Goal: Task Accomplishment & Management: Manage account settings

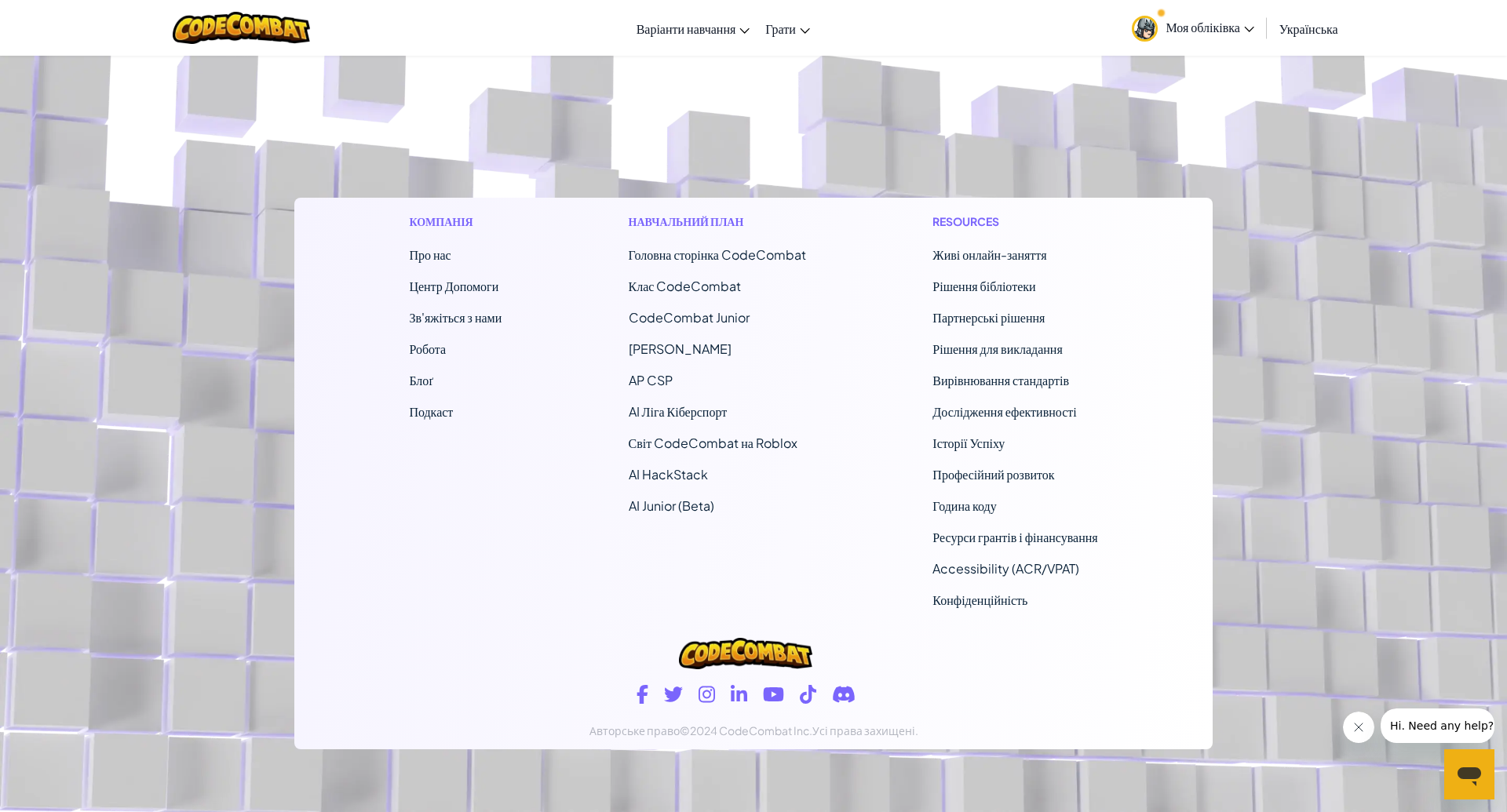
scroll to position [9621, 0]
click at [671, 414] on link "AI Ліга Кіберспорт" at bounding box center [678, 411] width 99 height 16
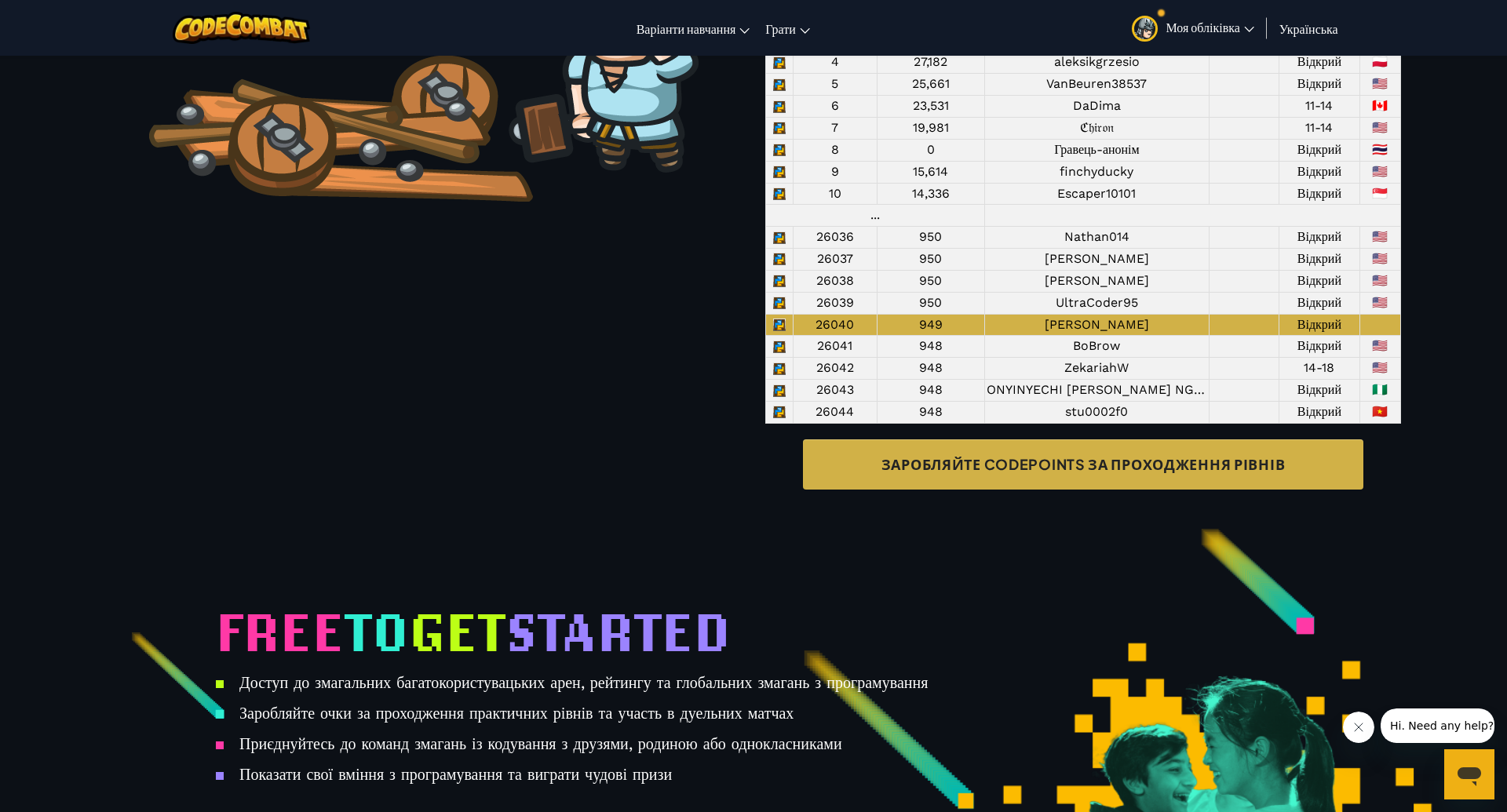
scroll to position [1470, 0]
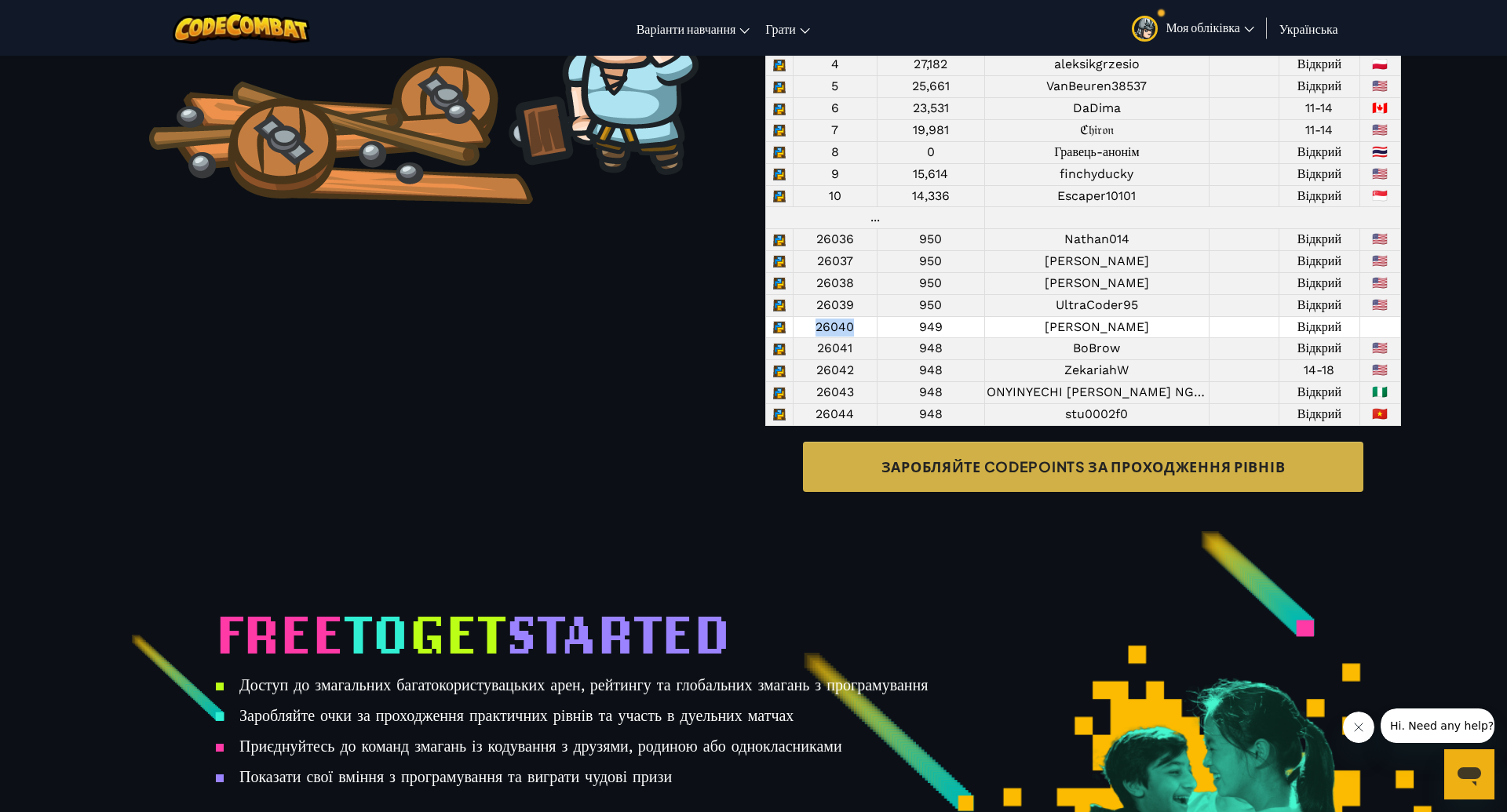
drag, startPoint x: 817, startPoint y: 399, endPoint x: 859, endPoint y: 395, distance: 42.2
click at [859, 339] on td "26040" at bounding box center [835, 328] width 83 height 22
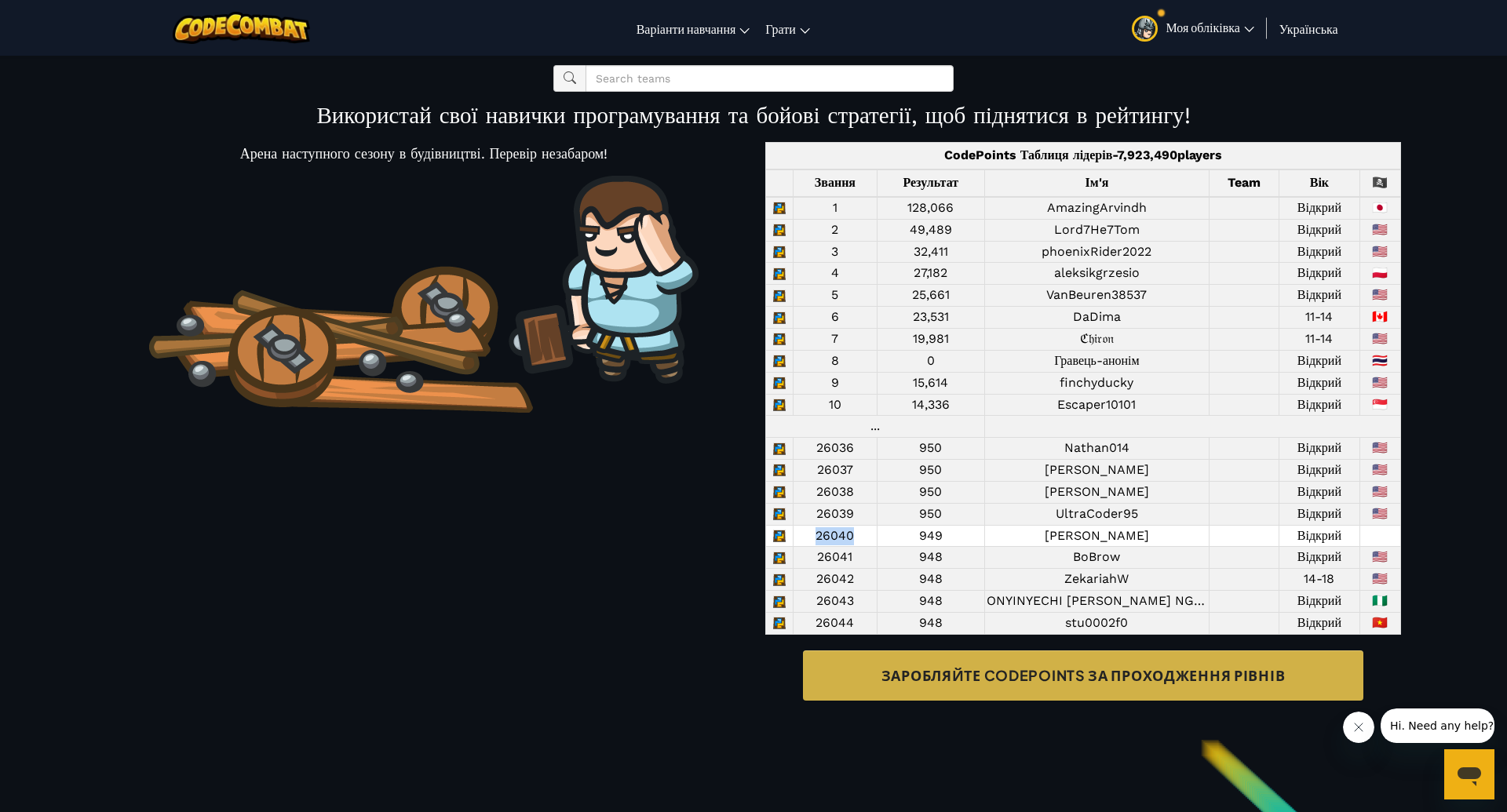
scroll to position [1260, 0]
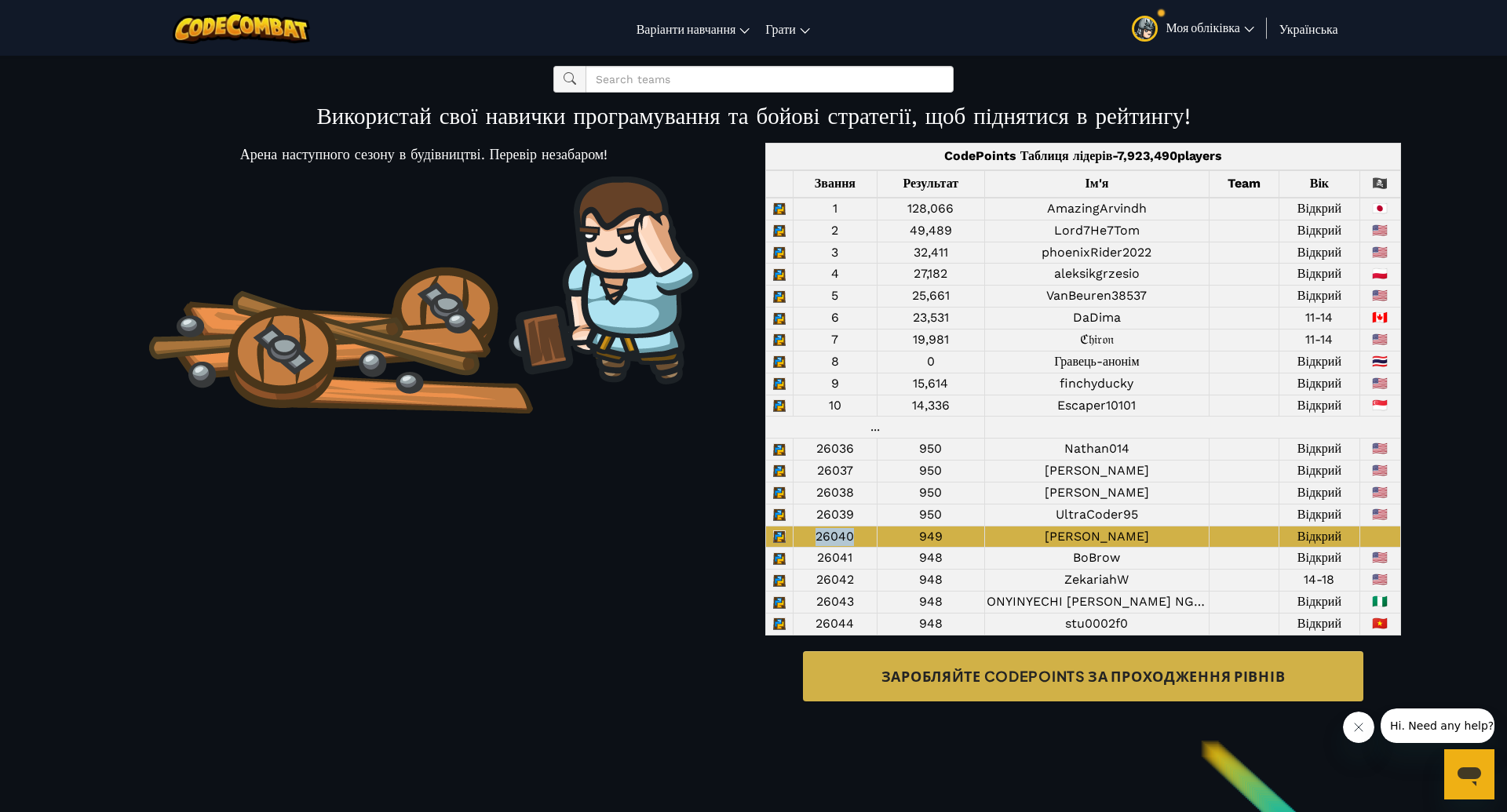
click at [1232, 35] on span "Моя обліківка" at bounding box center [1209, 26] width 88 height 16
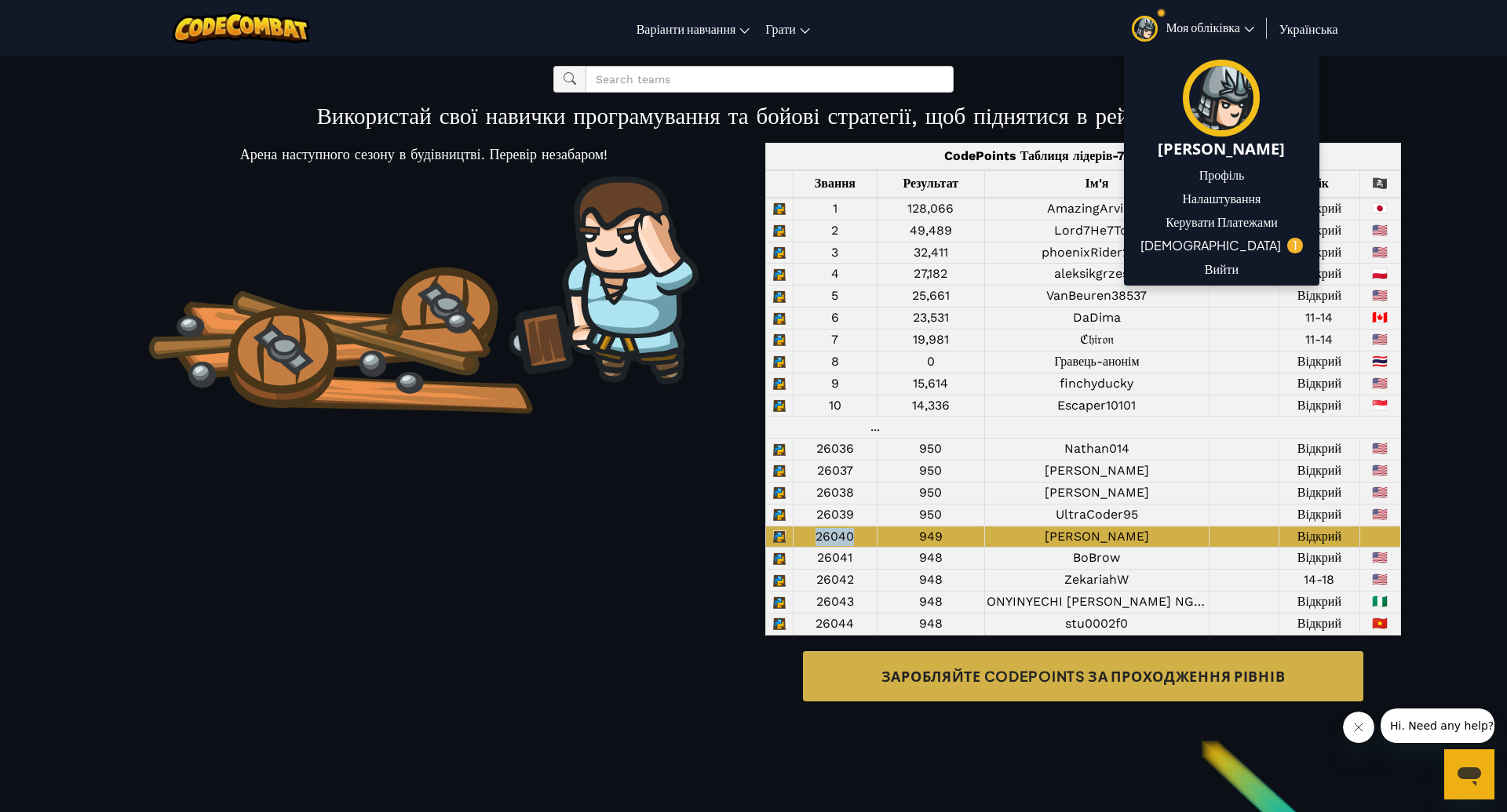
click at [1243, 24] on span "Моя обліківка" at bounding box center [1209, 26] width 88 height 16
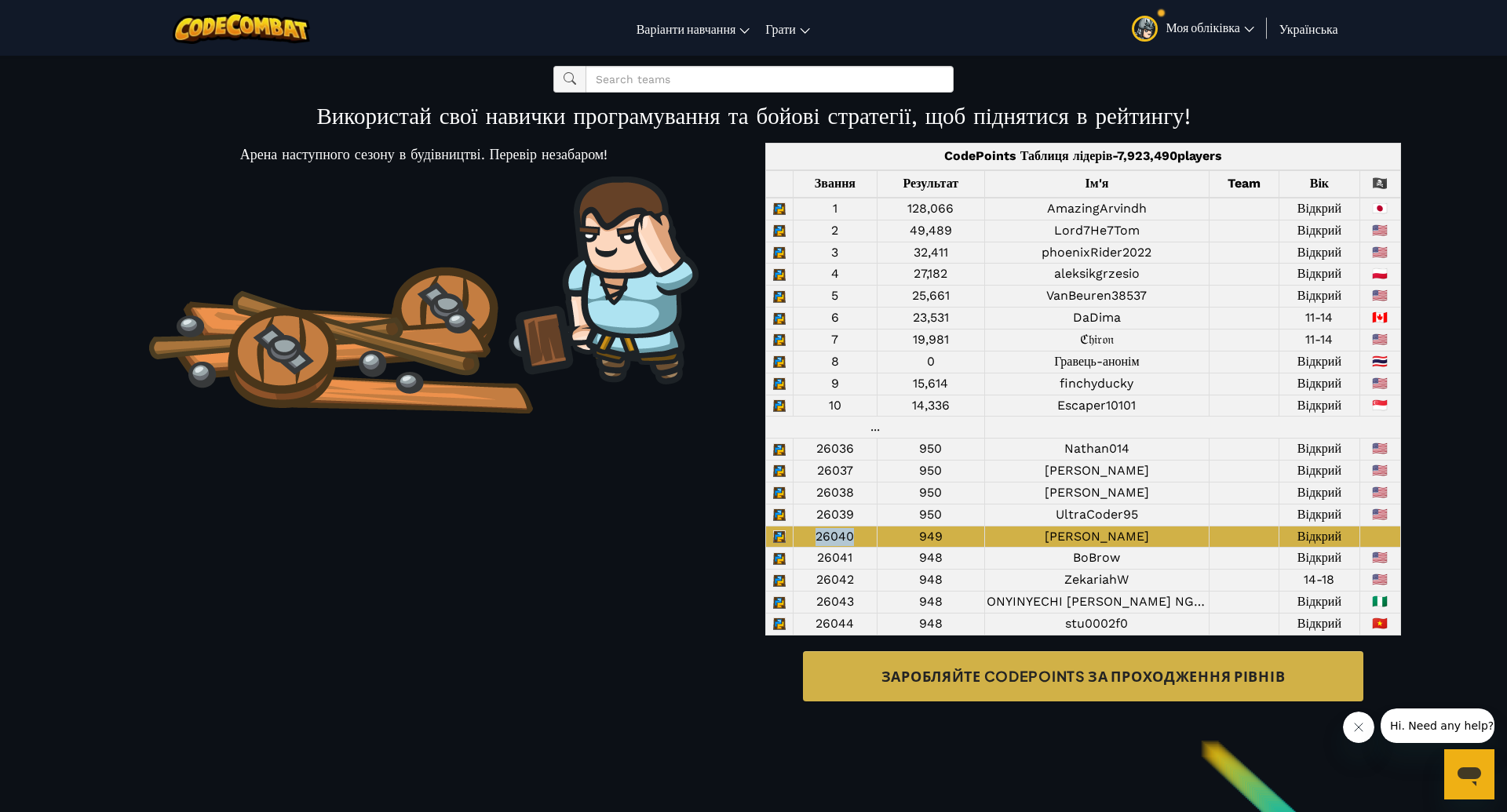
click at [1240, 29] on span "Моя обліківка" at bounding box center [1209, 26] width 88 height 16
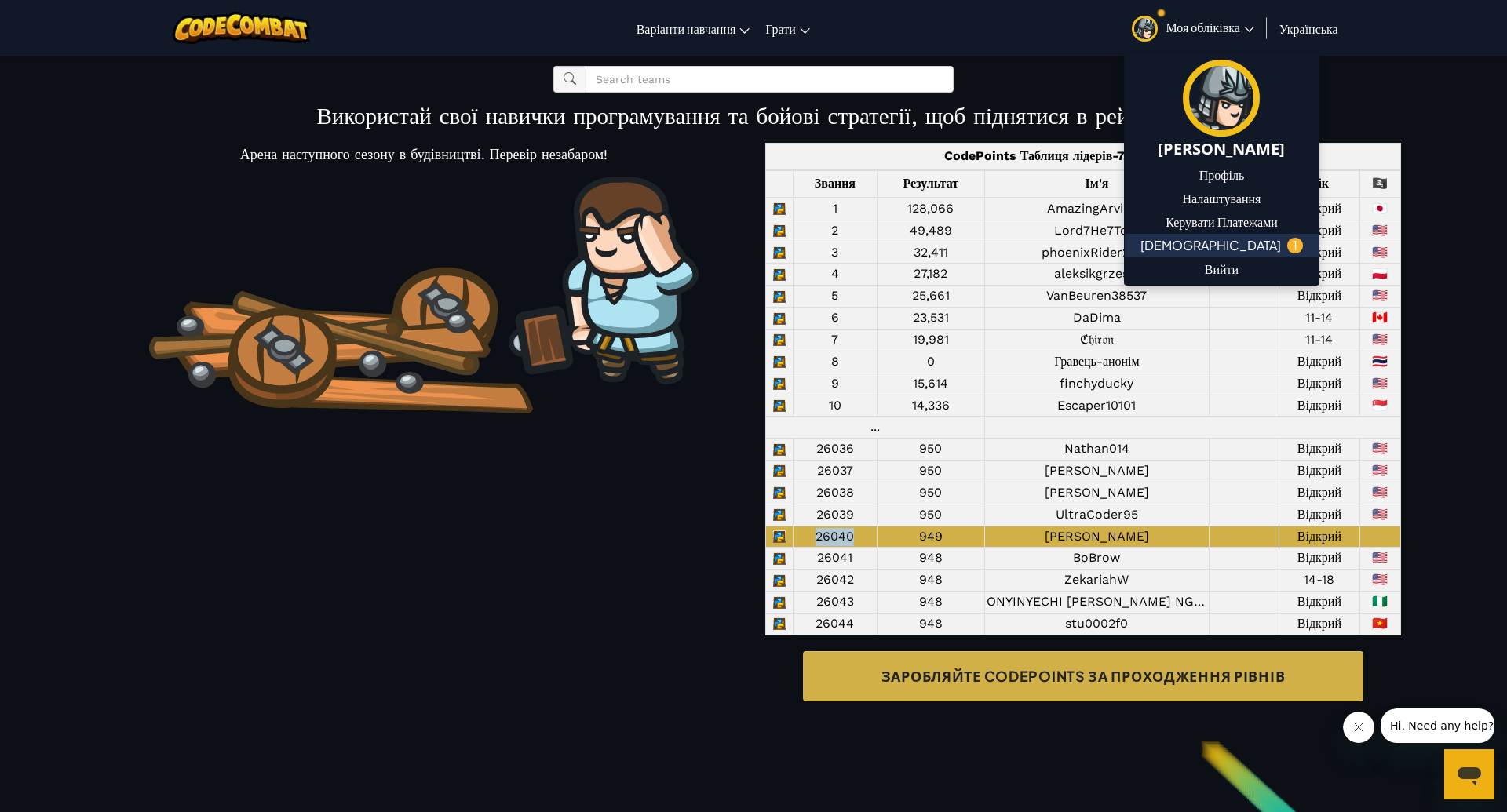
click at [1199, 246] on span "[DEMOGRAPHIC_DATA]" at bounding box center [1211, 245] width 141 height 19
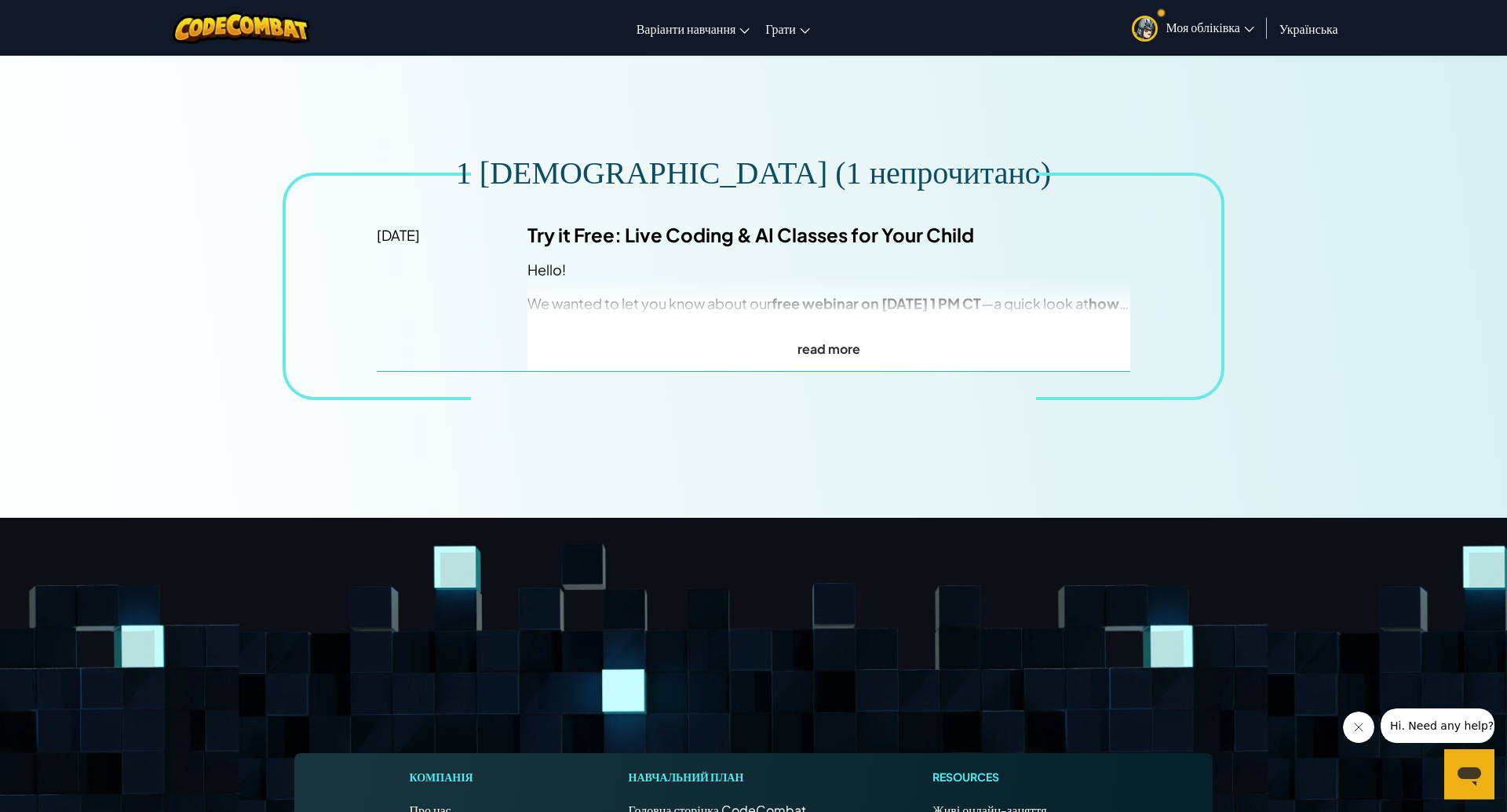
click at [841, 351] on p "read more" at bounding box center [828, 349] width 602 height 23
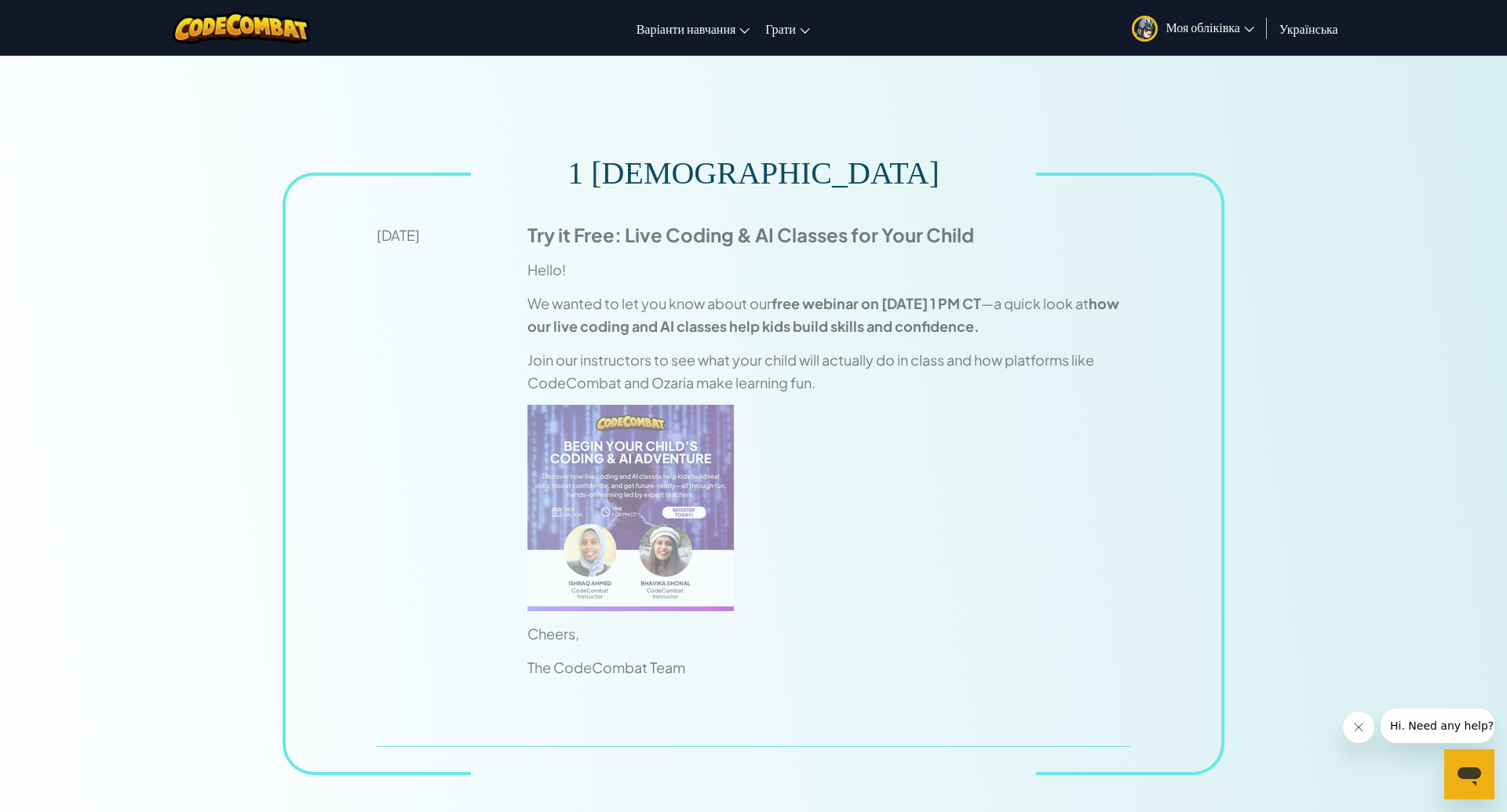
click at [1205, 30] on span "Моя обліківка" at bounding box center [1209, 26] width 88 height 16
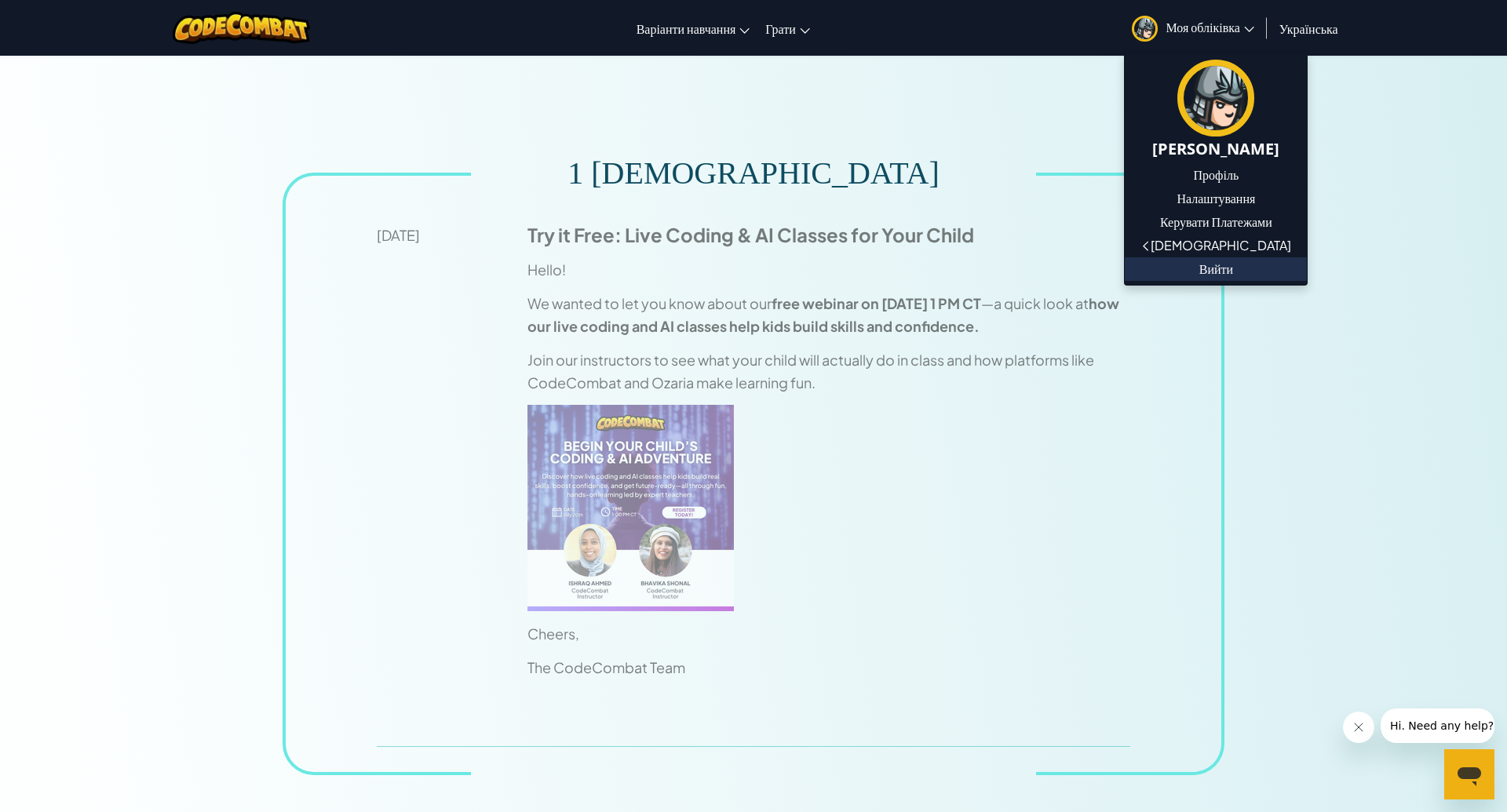
click at [1202, 277] on link "Вийти" at bounding box center [1215, 269] width 182 height 24
